Goal: Book appointment/travel/reservation

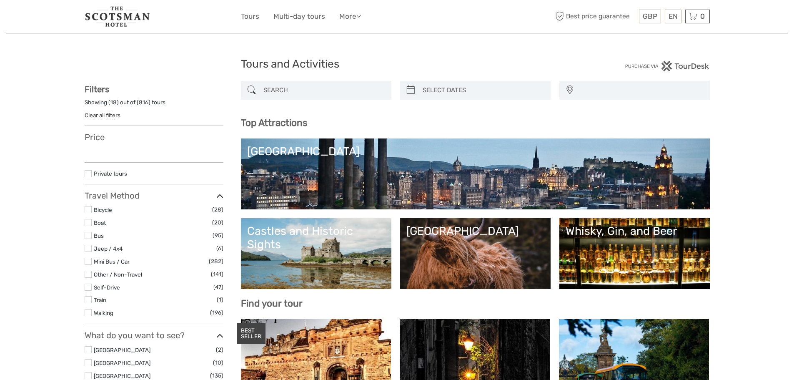
select select
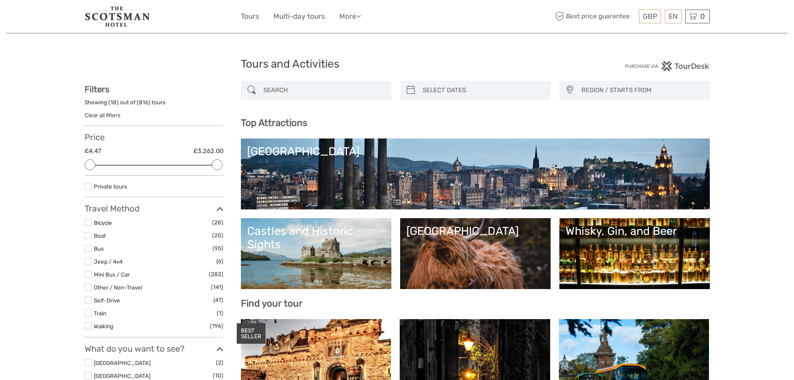
drag, startPoint x: 766, startPoint y: 62, endPoint x: 735, endPoint y: 58, distance: 30.7
drag, startPoint x: 305, startPoint y: 18, endPoint x: 306, endPoint y: 23, distance: 5.0
click at [305, 18] on link "Multi-day tours" at bounding box center [300, 16] width 52 height 12
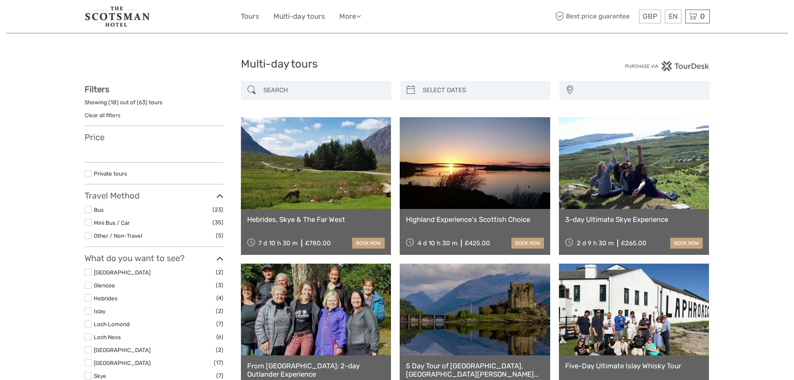
select select
